Goal: Information Seeking & Learning: Learn about a topic

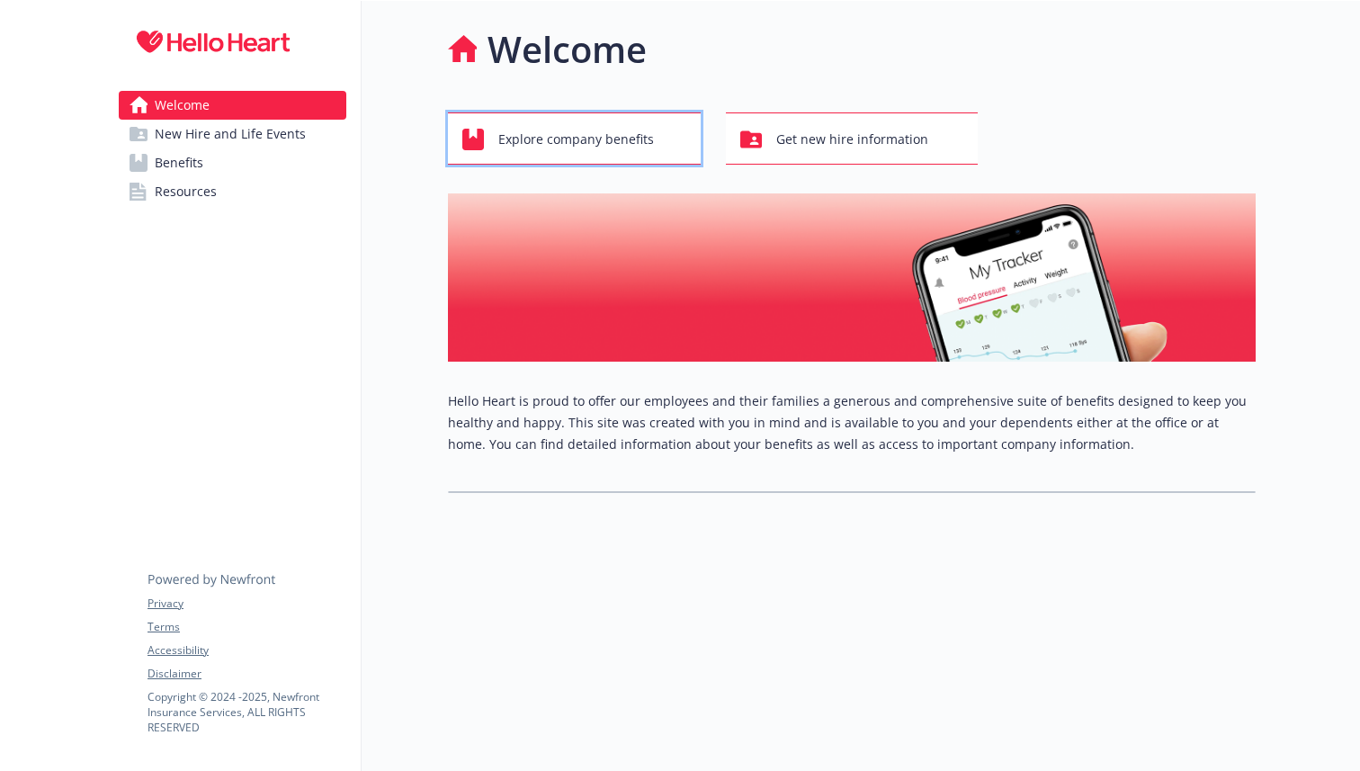
click at [610, 127] on span "Explore company benefits" at bounding box center [576, 139] width 156 height 34
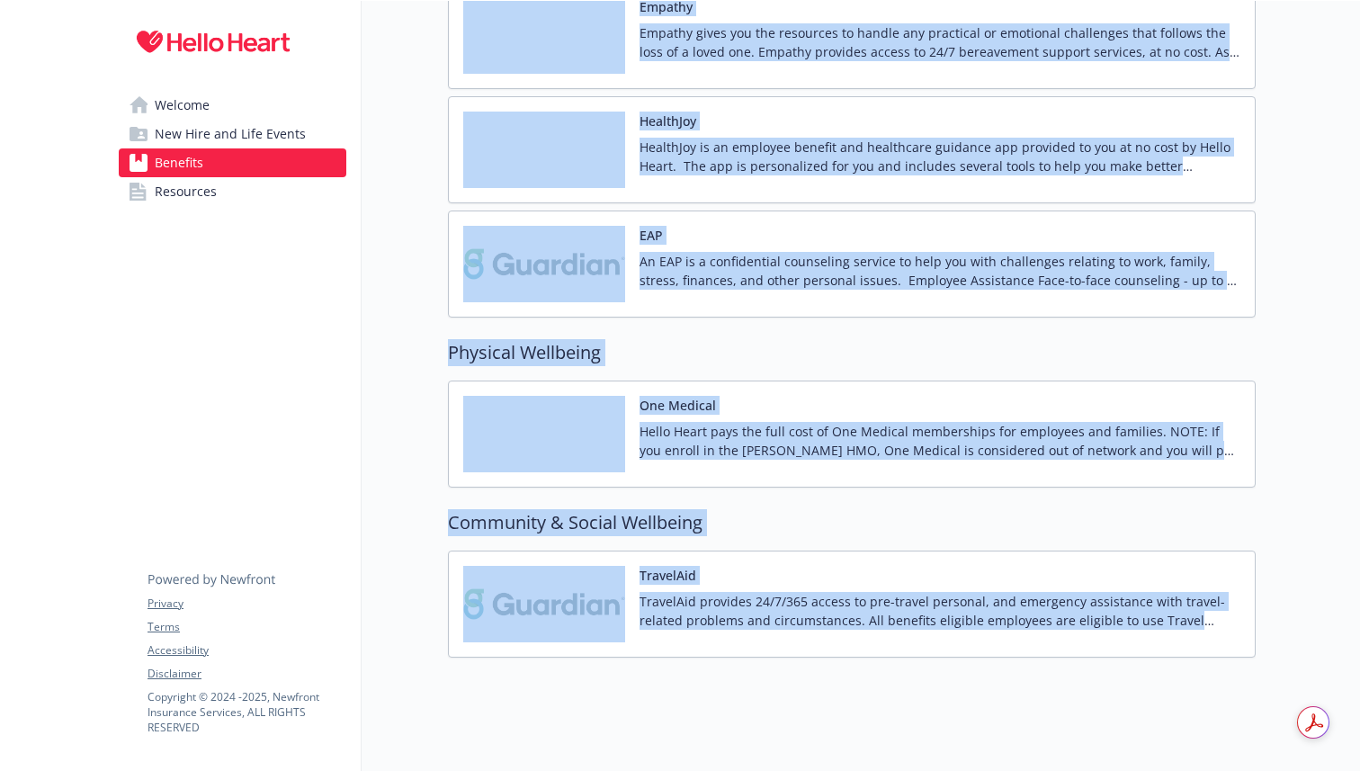
scroll to position [2736, 0]
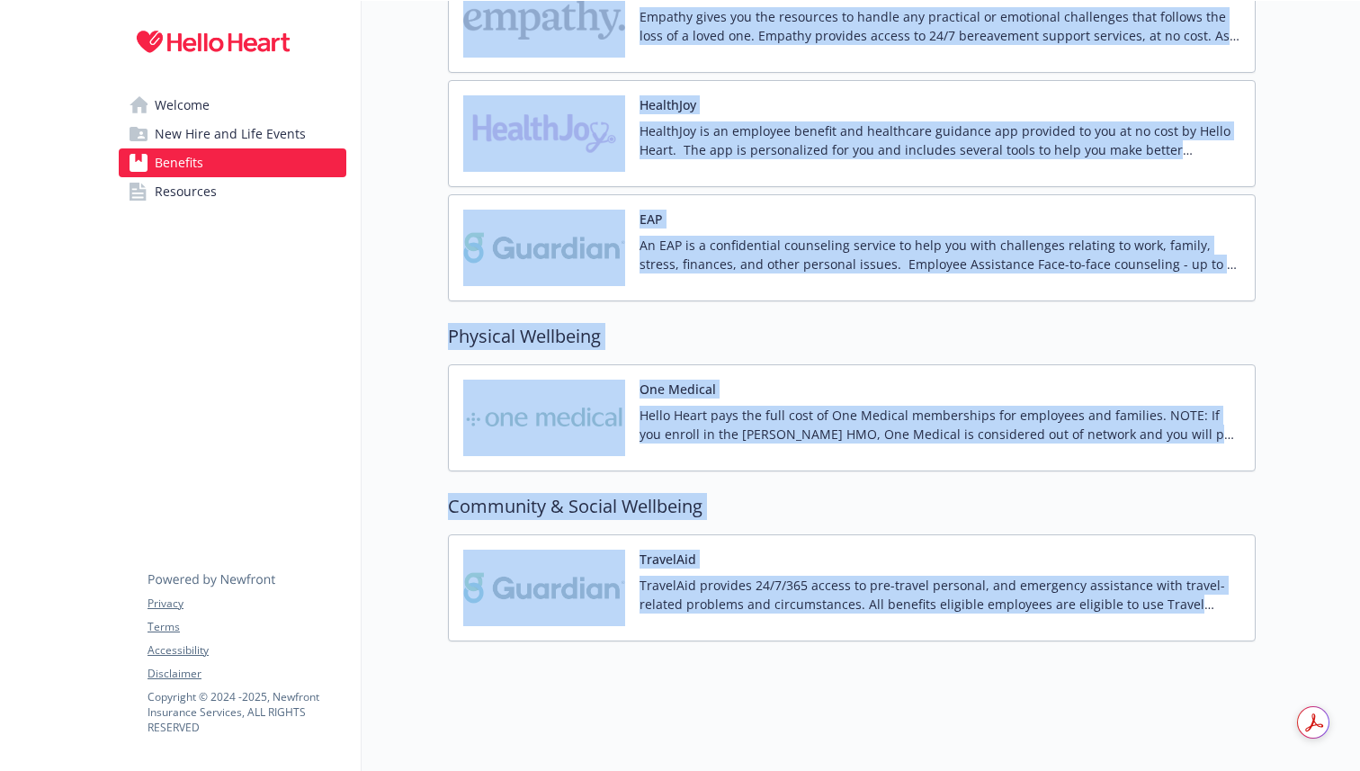
drag, startPoint x: 425, startPoint y: 171, endPoint x: 733, endPoint y: 770, distance: 673.8
copy div "Medical PPO 250 Annual Deductible/Individual - $250 /person Annual Out-of-Pocke…"
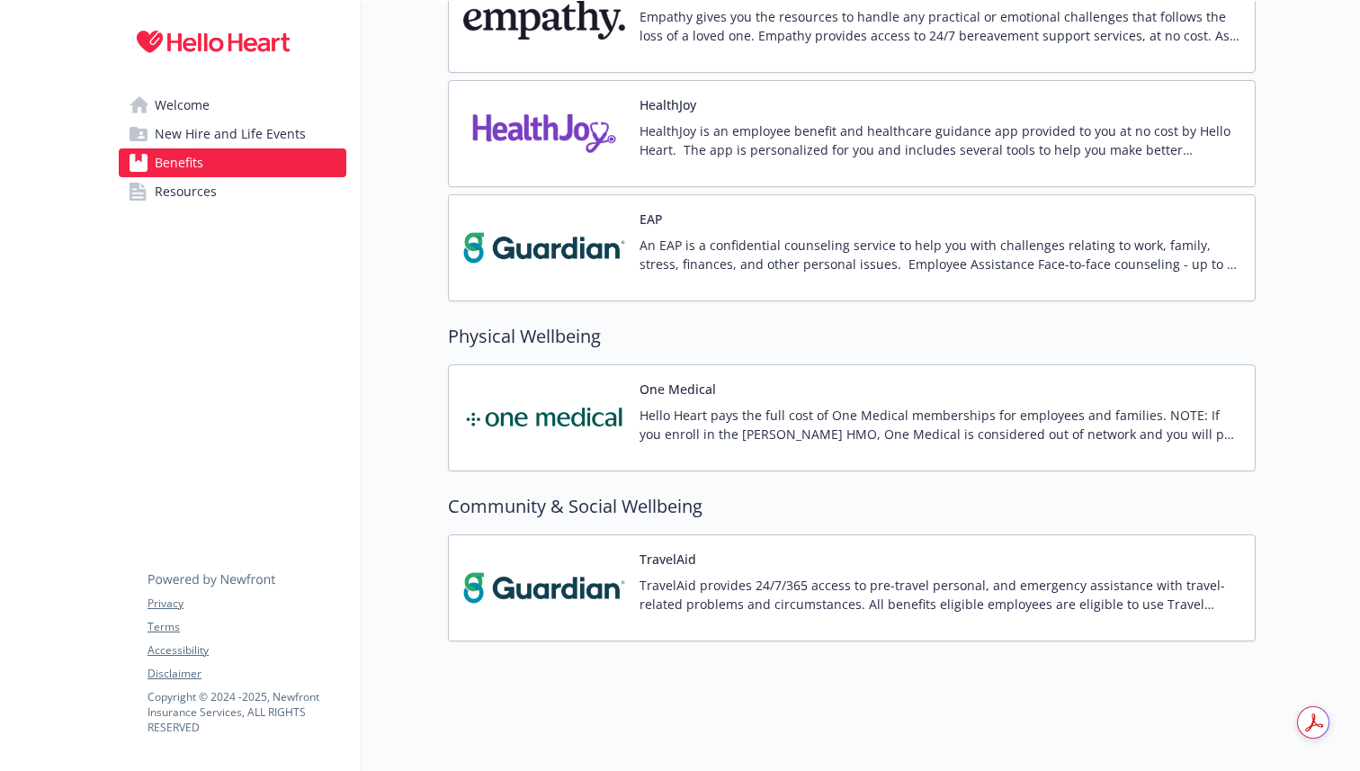
click at [206, 212] on div "Welcome New Hire and Life Events Benefits Resources Privacy Terms Accessibility…" at bounding box center [232, 121] width 256 height 241
click at [204, 196] on span "Resources" at bounding box center [186, 191] width 62 height 29
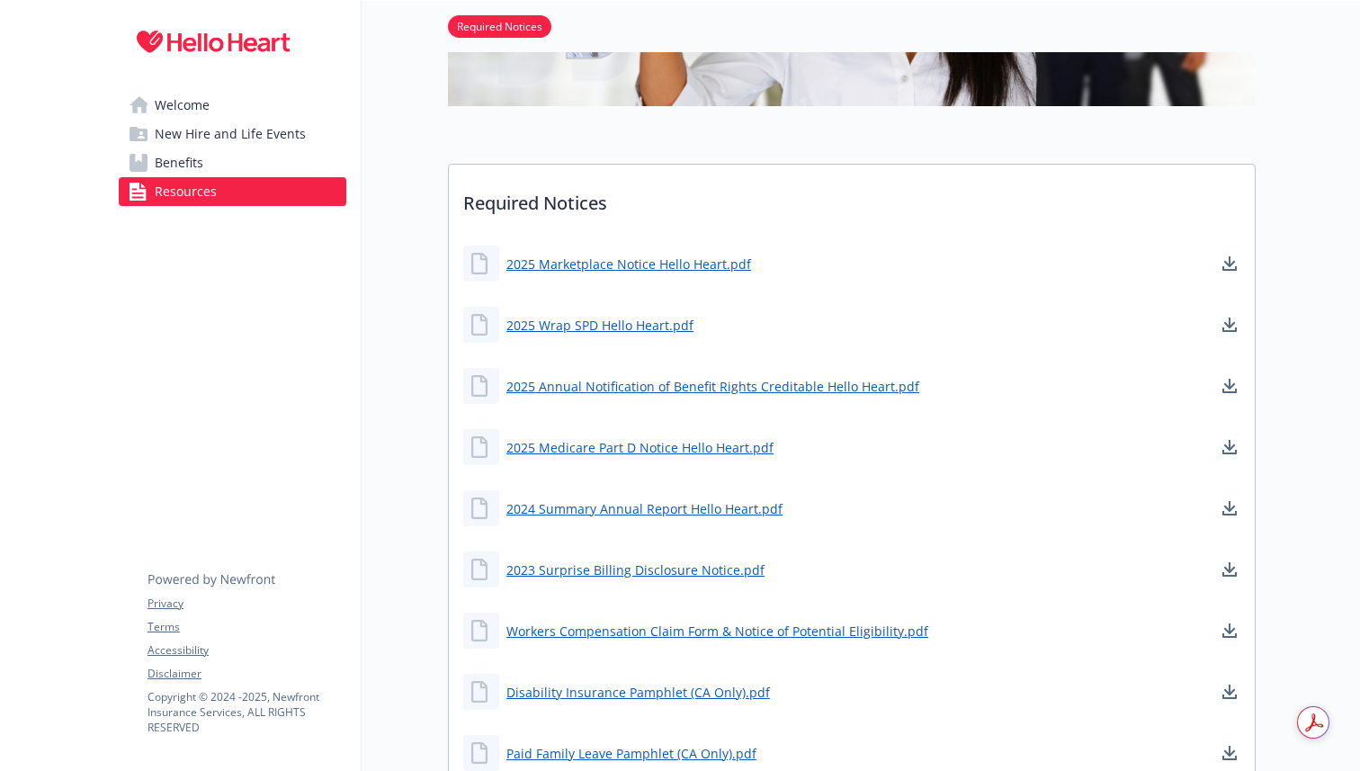
scroll to position [689, 0]
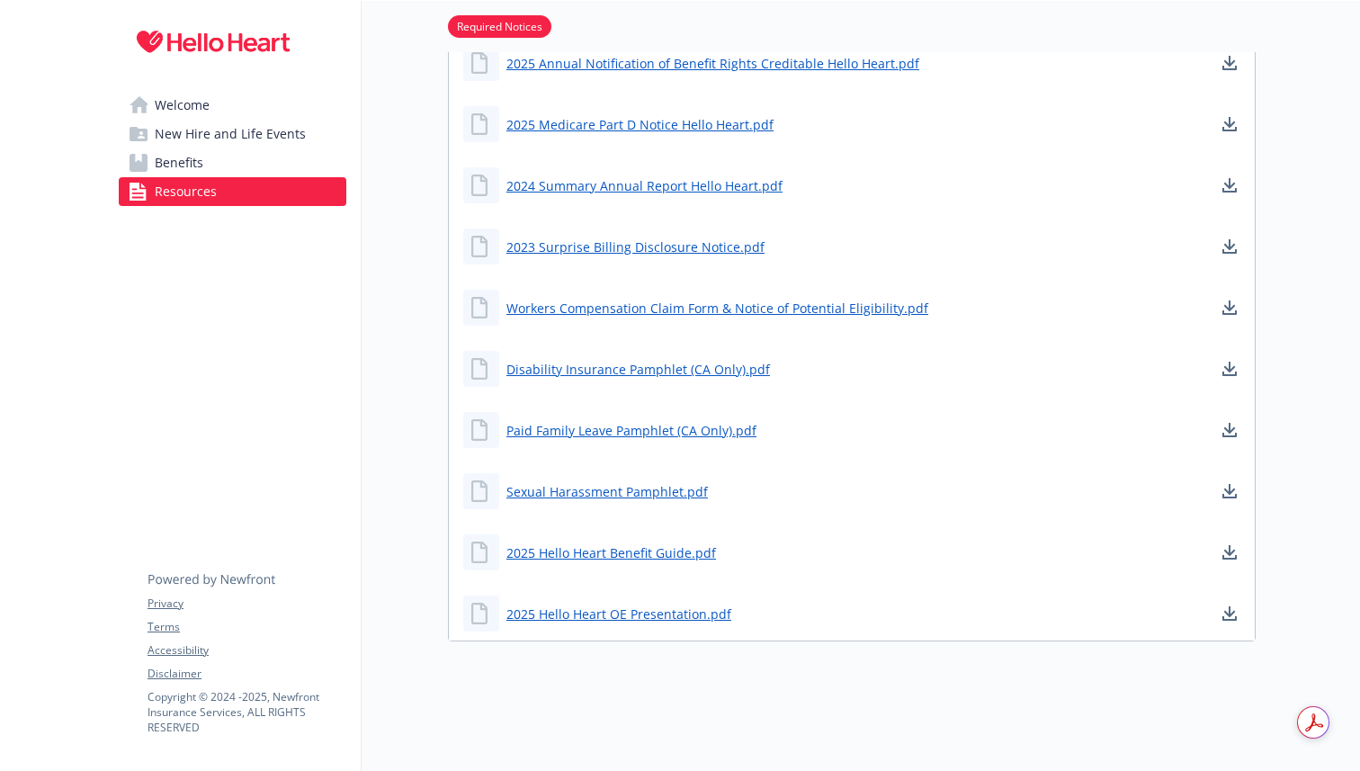
click at [228, 135] on span "New Hire and Life Events" at bounding box center [230, 134] width 151 height 29
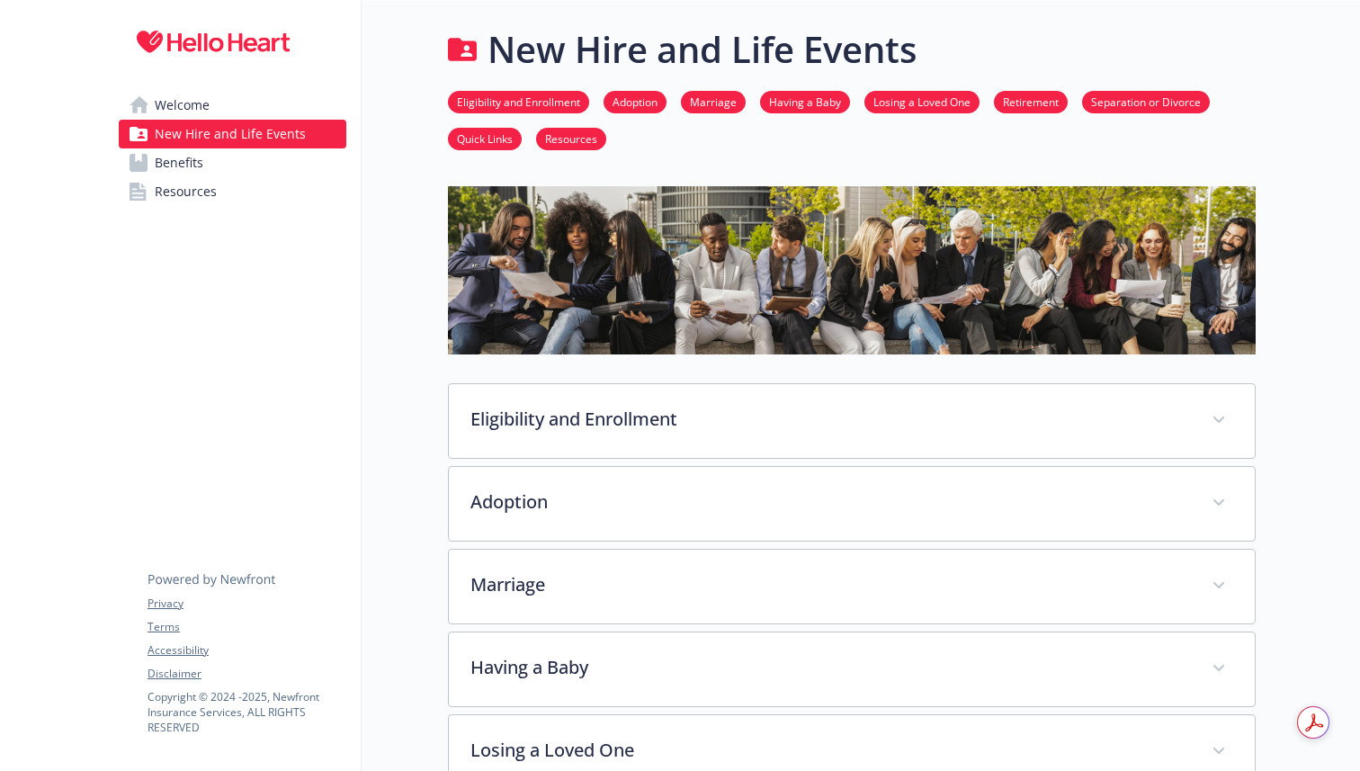
click at [243, 115] on link "Welcome" at bounding box center [233, 105] width 228 height 29
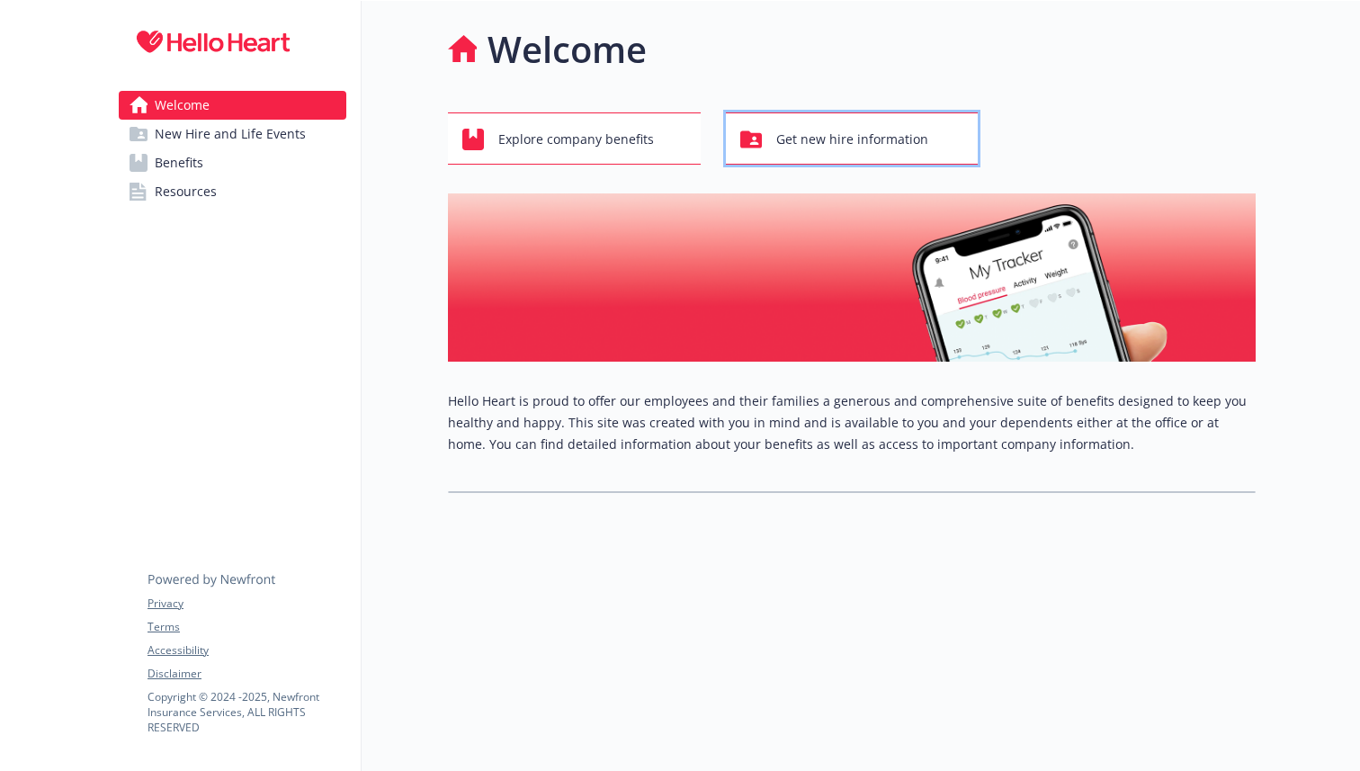
click at [811, 128] on span "Get new hire information" at bounding box center [852, 139] width 152 height 34
